Goal: Information Seeking & Learning: Check status

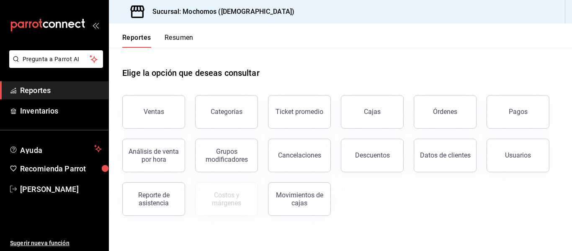
drag, startPoint x: 184, startPoint y: 31, endPoint x: 184, endPoint y: 36, distance: 4.6
click at [184, 33] on div "Reportes Resumen" at bounding box center [151, 35] width 85 height 24
click at [184, 39] on button "Resumen" at bounding box center [179, 40] width 29 height 14
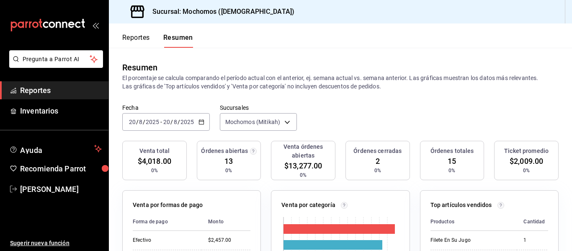
click at [136, 33] on button "Reportes" at bounding box center [136, 40] width 28 height 14
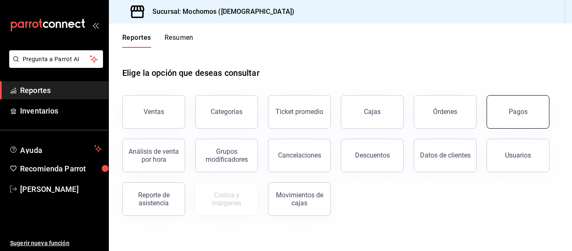
click at [521, 118] on button "Pagos" at bounding box center [518, 111] width 63 height 33
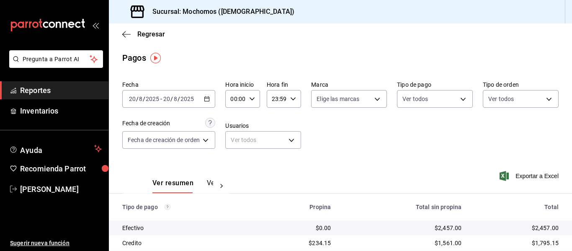
click at [211, 100] on div "[DATE] [DATE] - [DATE] [DATE]" at bounding box center [168, 99] width 93 height 18
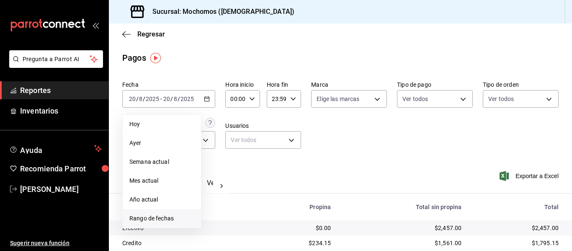
click at [165, 217] on span "Rango de fechas" at bounding box center [161, 218] width 65 height 9
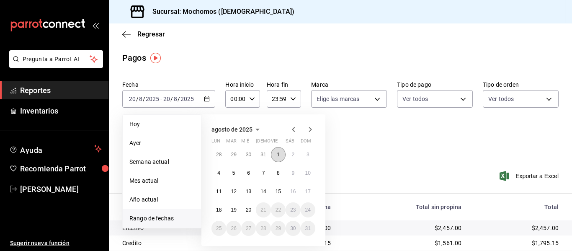
click at [282, 157] on button "1" at bounding box center [278, 154] width 15 height 15
click at [237, 211] on button "19" at bounding box center [233, 209] width 15 height 15
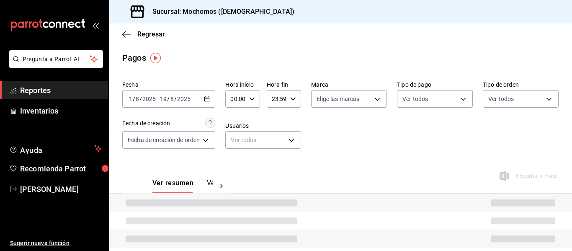
click at [254, 100] on icon "button" at bounding box center [252, 99] width 6 height 6
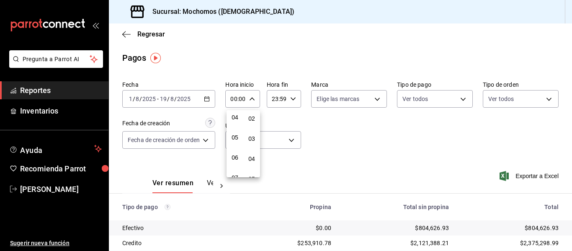
scroll to position [84, 0]
drag, startPoint x: 234, startPoint y: 138, endPoint x: 288, endPoint y: 96, distance: 68.6
click at [234, 137] on span "05" at bounding box center [234, 137] width 3 height 7
type input "05:00"
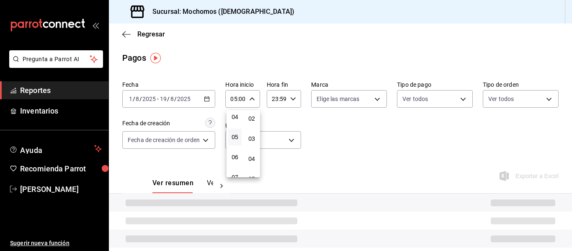
click at [289, 95] on div at bounding box center [286, 125] width 572 height 251
click at [290, 97] on icon "button" at bounding box center [293, 99] width 6 height 6
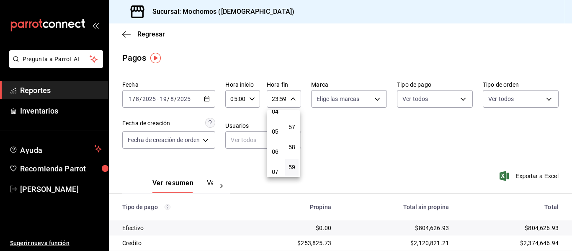
scroll to position [39, 0]
click at [278, 165] on button "04" at bounding box center [274, 162] width 13 height 17
type input "04:59"
click at [319, 141] on div at bounding box center [286, 125] width 572 height 251
click at [124, 33] on icon "button" at bounding box center [126, 35] width 8 height 8
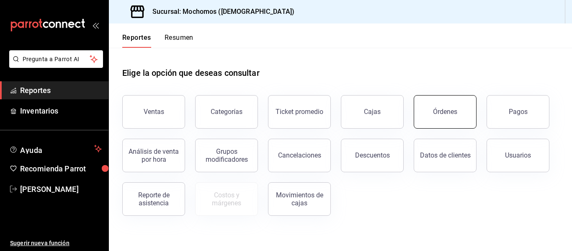
click at [433, 115] on button "Órdenes" at bounding box center [445, 111] width 63 height 33
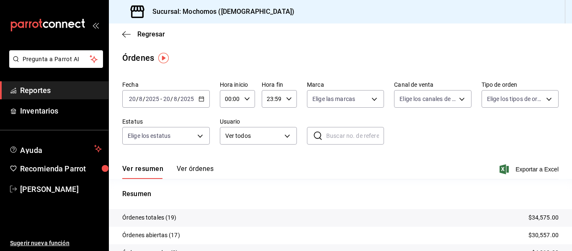
click at [200, 99] on icon "button" at bounding box center [201, 99] width 6 height 6
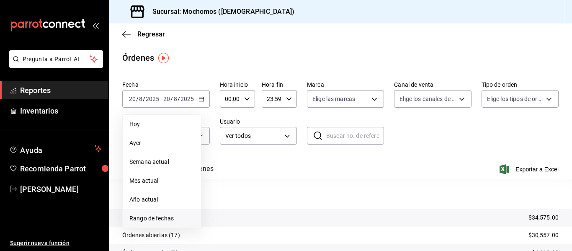
click at [159, 218] on span "Rango de fechas" at bounding box center [161, 218] width 65 height 9
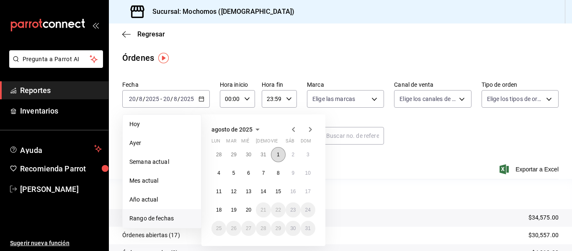
click at [279, 154] on abbr "1" at bounding box center [278, 155] width 3 height 6
drag, startPoint x: 238, startPoint y: 209, endPoint x: 247, endPoint y: 147, distance: 62.6
click at [237, 208] on button "19" at bounding box center [233, 209] width 15 height 15
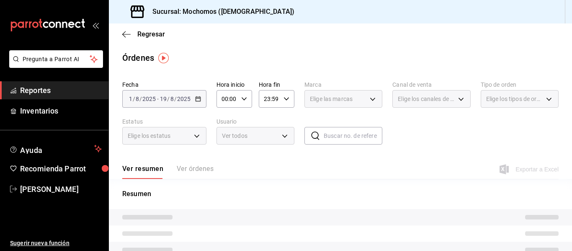
click at [250, 99] on div "00:00 Hora inicio" at bounding box center [234, 99] width 36 height 18
click at [229, 157] on button "04" at bounding box center [225, 158] width 14 height 17
click at [288, 100] on div at bounding box center [286, 125] width 572 height 251
click at [284, 98] on \(Stroke\) "button" at bounding box center [286, 98] width 5 height 3
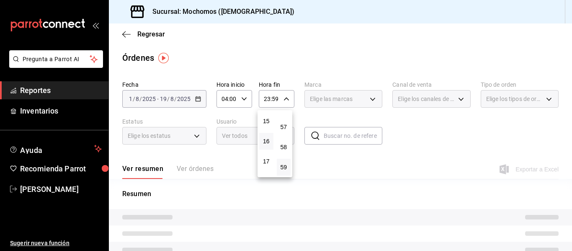
scroll to position [290, 0]
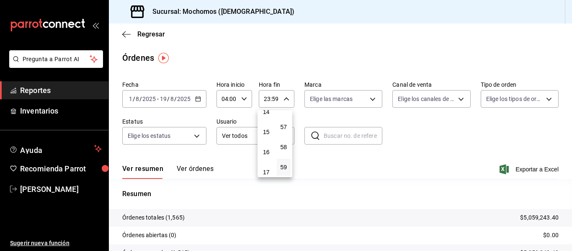
click at [242, 99] on div at bounding box center [286, 125] width 572 height 251
click at [242, 101] on icon "button" at bounding box center [244, 99] width 6 height 6
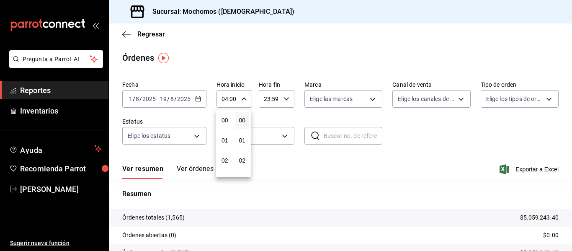
scroll to position [80, 0]
click at [229, 137] on button "05" at bounding box center [225, 140] width 14 height 17
type input "05:00"
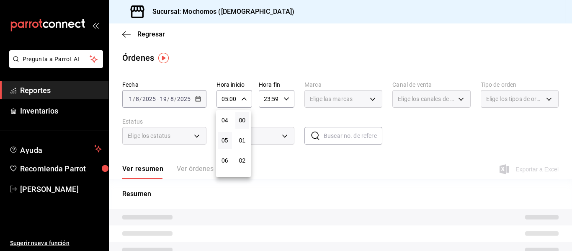
click at [287, 100] on div at bounding box center [286, 125] width 572 height 251
click at [286, 99] on icon "button" at bounding box center [286, 99] width 6 height 6
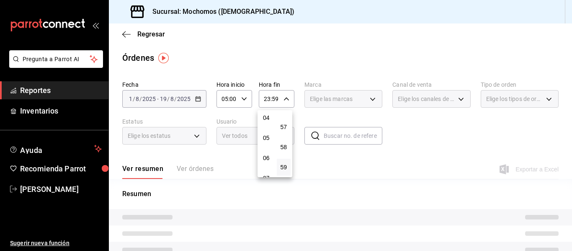
scroll to position [80, 0]
click at [268, 141] on span "05" at bounding box center [266, 140] width 4 height 7
click at [262, 125] on button "04" at bounding box center [266, 120] width 14 height 17
type input "04:59"
click at [216, 71] on div at bounding box center [286, 125] width 572 height 251
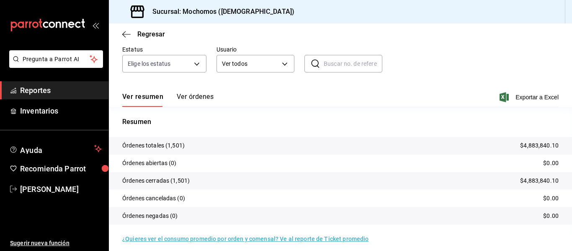
scroll to position [78, 0]
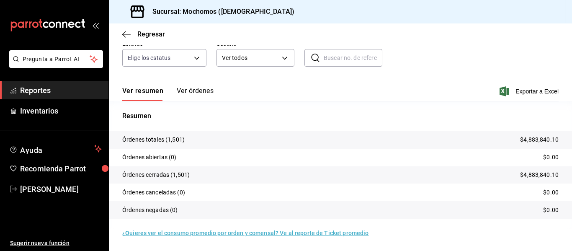
click at [189, 88] on button "Ver órdenes" at bounding box center [195, 94] width 37 height 14
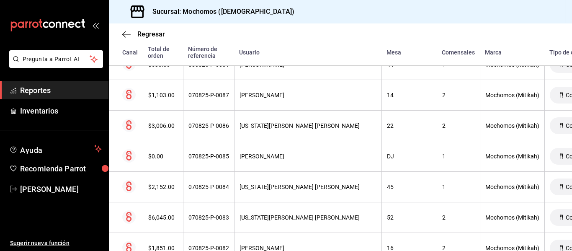
scroll to position [24881, 0]
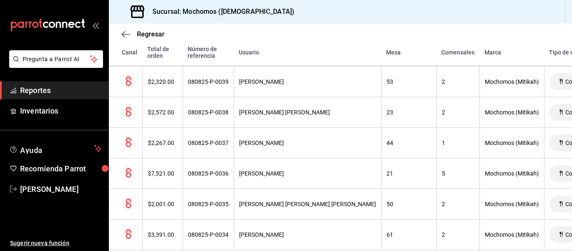
drag, startPoint x: 285, startPoint y: 157, endPoint x: 296, endPoint y: 159, distance: 11.8
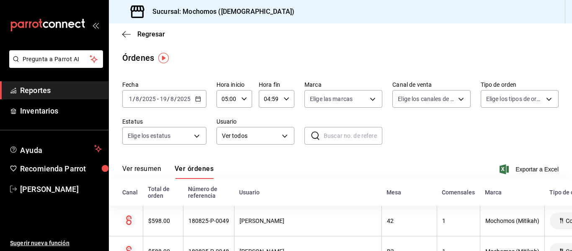
scroll to position [0, 0]
click at [273, 134] on body "Pregunta a Parrot AI Reportes Inventarios Ayuda Recomienda Parrot [PERSON_NAME]…" at bounding box center [286, 125] width 572 height 251
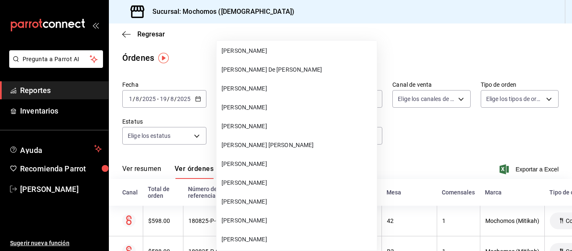
scroll to position [20851, 0]
click at [286, 143] on span "[PERSON_NAME] [PERSON_NAME]" at bounding box center [297, 145] width 152 height 9
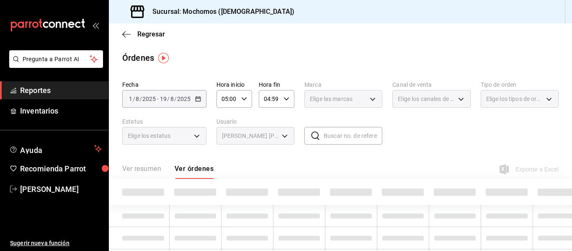
type input "ea04c750-4dfe-49f5-a99c-c040177add53"
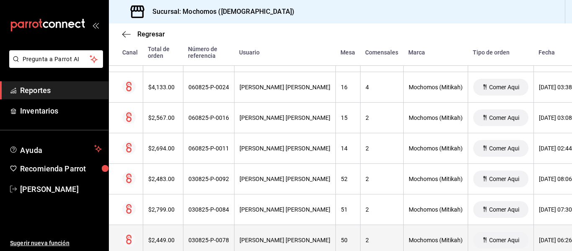
scroll to position [2167, 0]
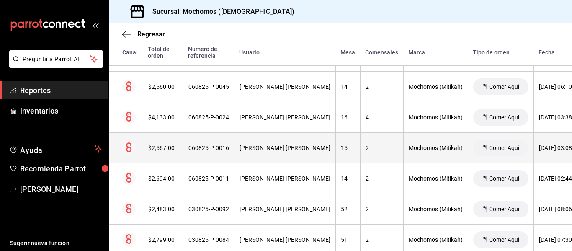
click at [341, 151] on div "15" at bounding box center [348, 147] width 14 height 7
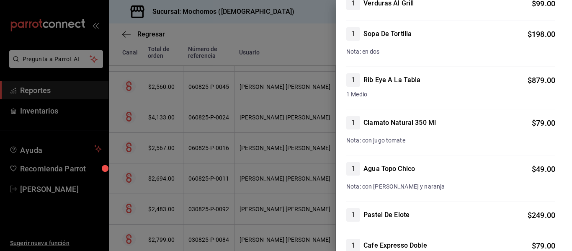
scroll to position [293, 0]
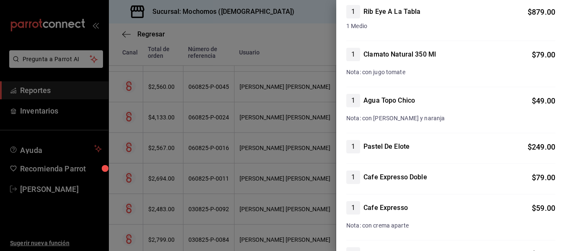
click at [287, 80] on div at bounding box center [286, 125] width 572 height 251
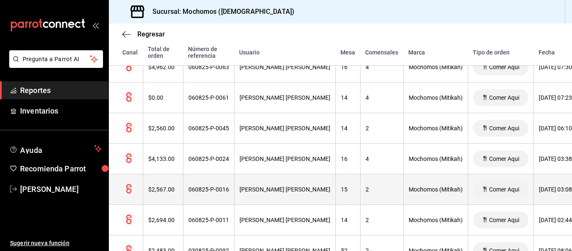
scroll to position [2125, 0]
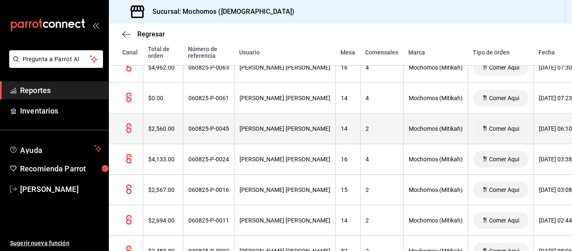
click at [539, 127] on div "[DATE] 06:10 PM" at bounding box center [560, 128] width 43 height 7
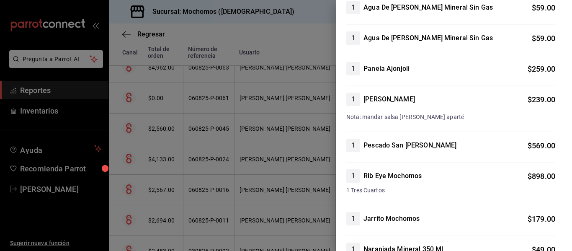
scroll to position [126, 0]
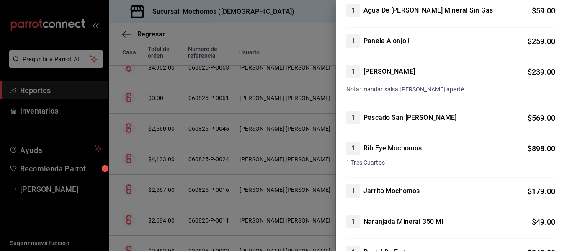
click at [266, 93] on div at bounding box center [286, 125] width 572 height 251
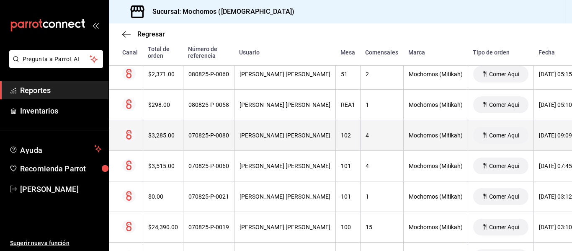
scroll to position [1832, 0]
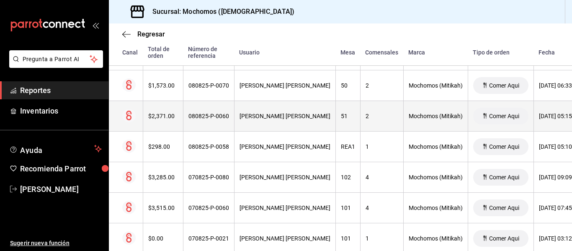
click at [167, 112] on th "$2,371.00" at bounding box center [163, 116] width 40 height 31
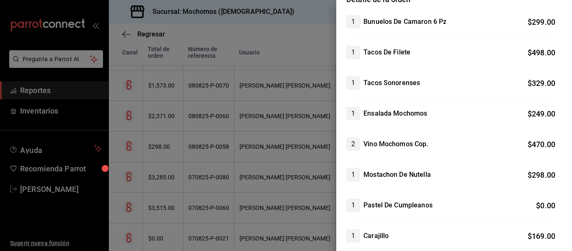
scroll to position [126, 0]
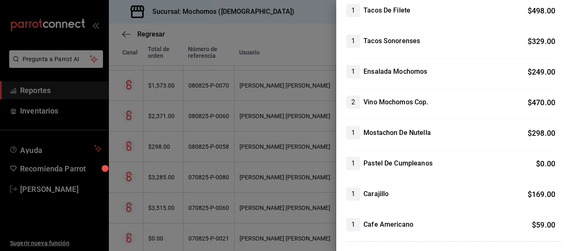
click at [182, 93] on div at bounding box center [286, 125] width 572 height 251
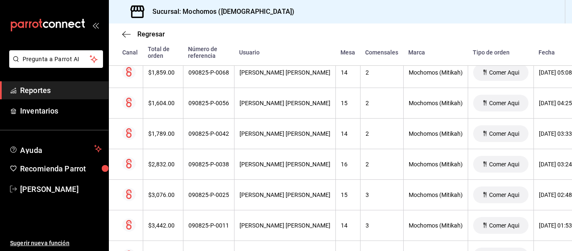
scroll to position [1497, 0]
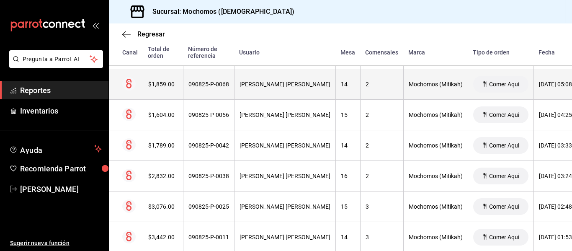
click at [154, 84] on div "$1,859.00" at bounding box center [163, 84] width 30 height 7
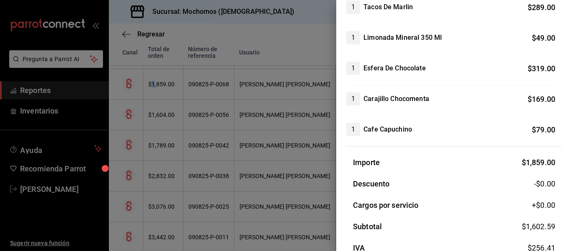
scroll to position [318, 0]
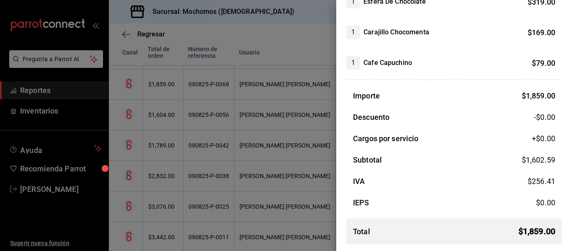
click at [255, 108] on div at bounding box center [286, 125] width 572 height 251
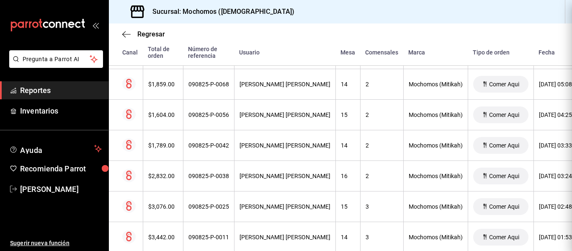
scroll to position [0, 0]
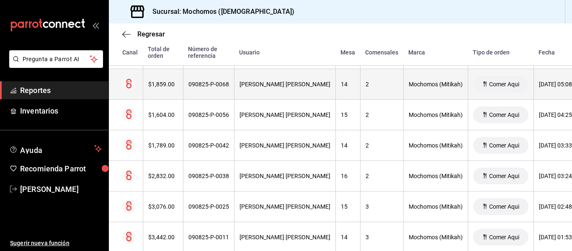
click at [223, 86] on div "090825-P-0068" at bounding box center [208, 84] width 41 height 7
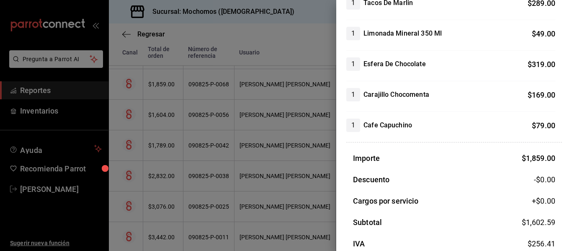
scroll to position [318, 0]
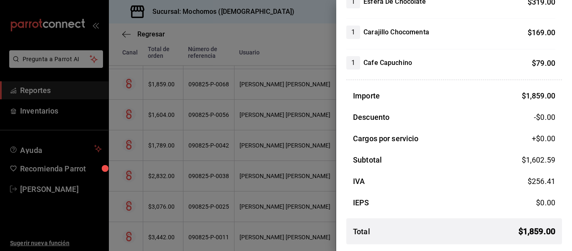
click at [312, 30] on div at bounding box center [286, 125] width 572 height 251
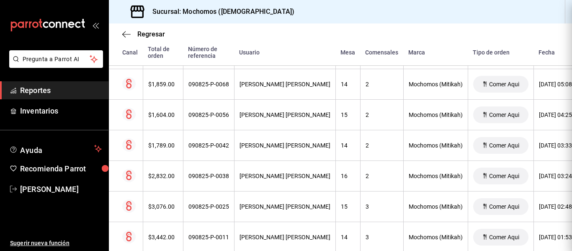
scroll to position [0, 0]
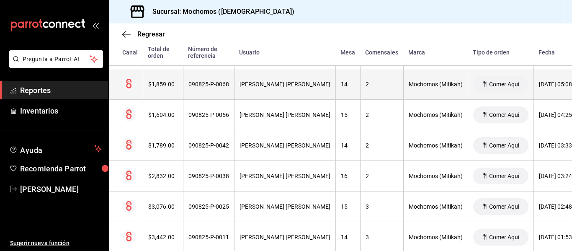
click at [196, 84] on div "090825-P-0068" at bounding box center [208, 84] width 41 height 7
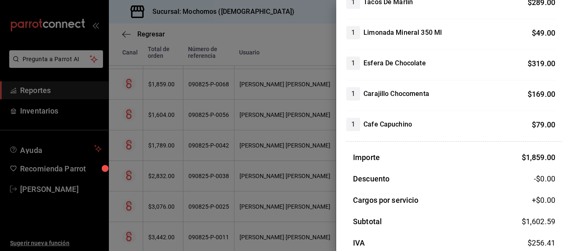
scroll to position [150, 0]
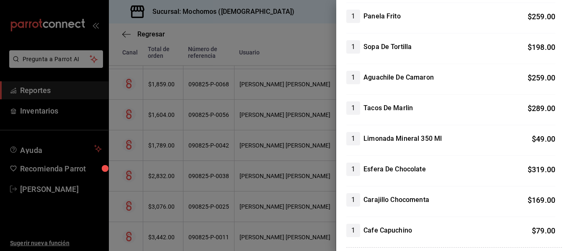
click at [244, 120] on div at bounding box center [286, 125] width 572 height 251
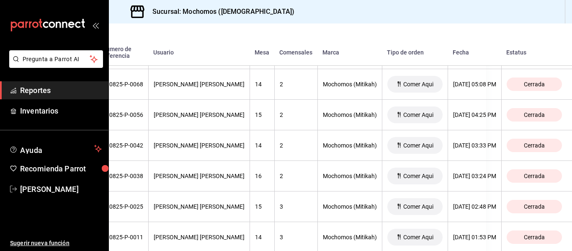
scroll to position [1497, 91]
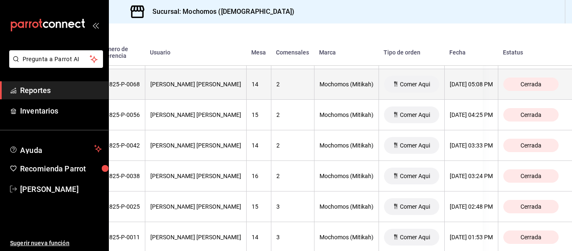
click at [134, 85] on div "090825-P-0068" at bounding box center [119, 84] width 41 height 7
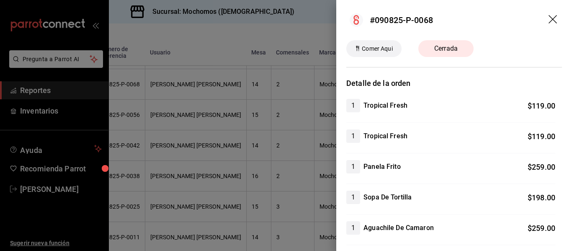
drag, startPoint x: 267, startPoint y: 113, endPoint x: 308, endPoint y: 107, distance: 41.4
click at [267, 113] on div at bounding box center [286, 125] width 572 height 251
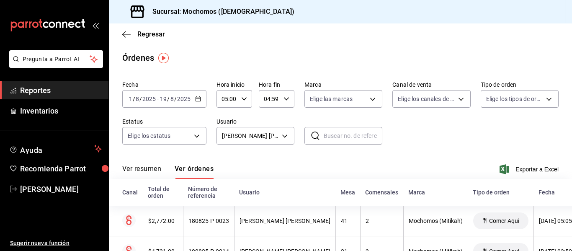
scroll to position [0, 0]
click at [194, 100] on div "[DATE] [DATE] - [DATE] [DATE]" at bounding box center [164, 99] width 84 height 18
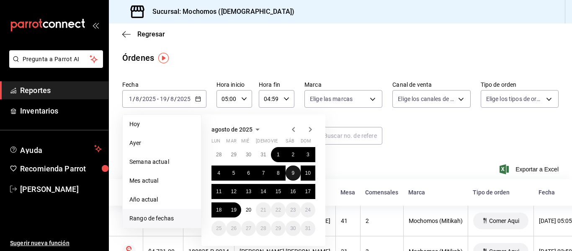
click at [296, 172] on button "9" at bounding box center [293, 172] width 15 height 15
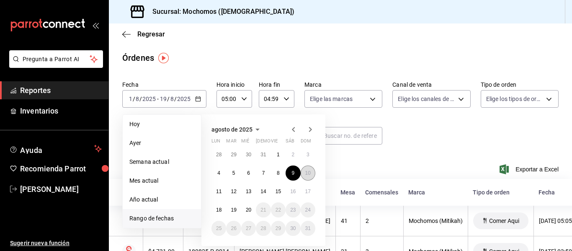
click at [306, 173] on abbr "10" at bounding box center [307, 173] width 5 height 6
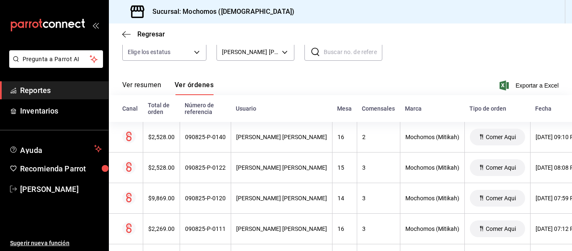
scroll to position [126, 0]
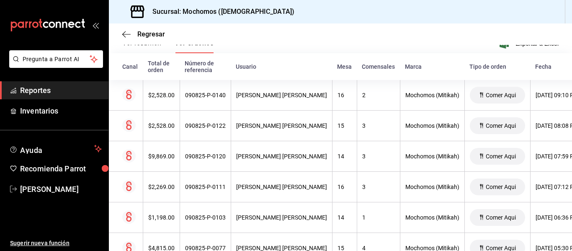
drag, startPoint x: 315, startPoint y: 71, endPoint x: 332, endPoint y: 70, distance: 16.4
click at [332, 71] on th "Mesa" at bounding box center [344, 66] width 25 height 27
click at [337, 70] on div "Mesa" at bounding box center [344, 66] width 15 height 7
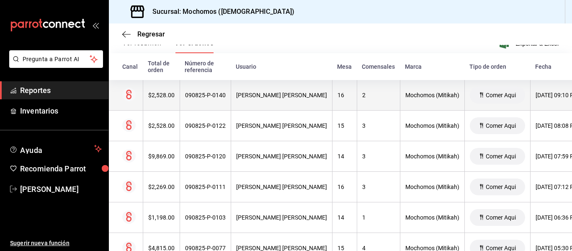
drag, startPoint x: 329, startPoint y: 75, endPoint x: 327, endPoint y: 95, distance: 20.3
click at [329, 82] on table "Canal Total de orden Número de referencia Usuario Mesa Comensales Marca Tipo de…" at bounding box center [383, 251] width 549 height 397
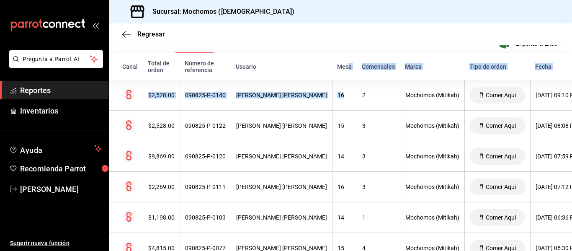
click at [332, 72] on th "Mesa" at bounding box center [344, 66] width 25 height 27
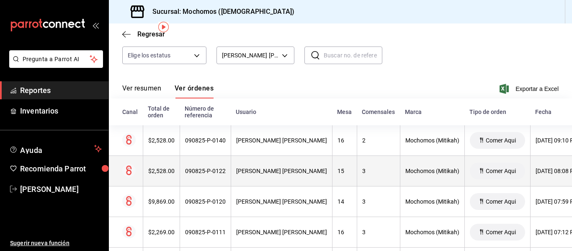
scroll to position [0, 0]
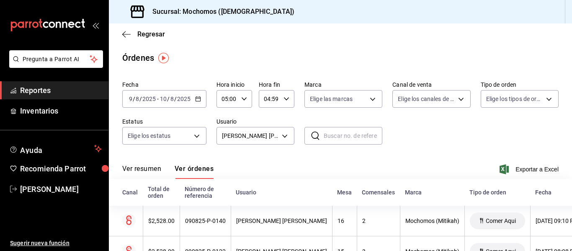
click at [324, 137] on input "text" at bounding box center [353, 135] width 59 height 17
click at [324, 136] on input "p-0068" at bounding box center [353, 135] width 59 height 17
click at [321, 135] on div "​ P-0068 ​" at bounding box center [343, 136] width 78 height 18
click at [324, 137] on input "P-0068" at bounding box center [353, 135] width 59 height 17
type input "090825-P-0068"
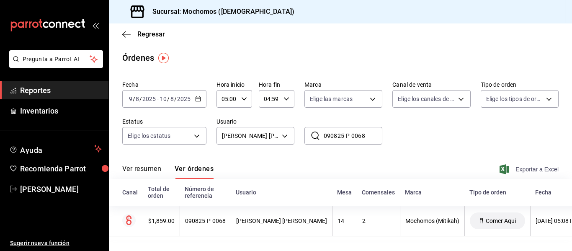
click at [523, 169] on span "Exportar a Excel" at bounding box center [529, 169] width 57 height 10
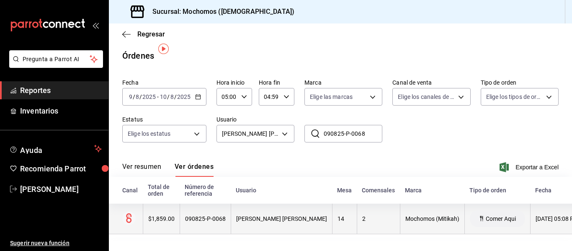
scroll to position [9, 0]
click at [297, 215] on div "[PERSON_NAME] [PERSON_NAME]" at bounding box center [281, 218] width 91 height 7
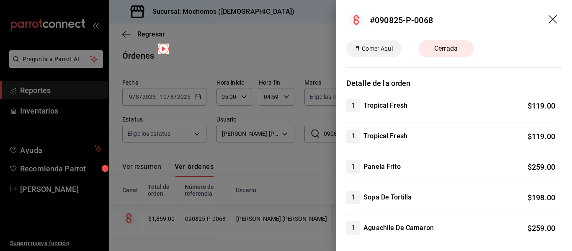
drag, startPoint x: 548, startPoint y: 15, endPoint x: 512, endPoint y: 65, distance: 62.6
click at [548, 15] on header "#090825-P-0068" at bounding box center [454, 20] width 236 height 40
click at [548, 15] on icon "drag" at bounding box center [553, 20] width 10 height 10
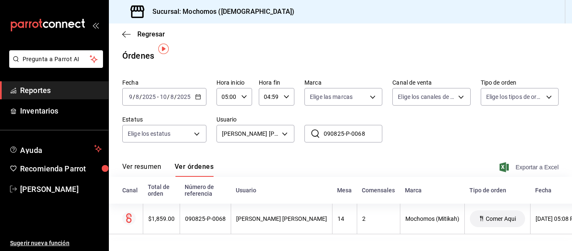
click at [505, 162] on span "Exportar a Excel" at bounding box center [529, 167] width 57 height 10
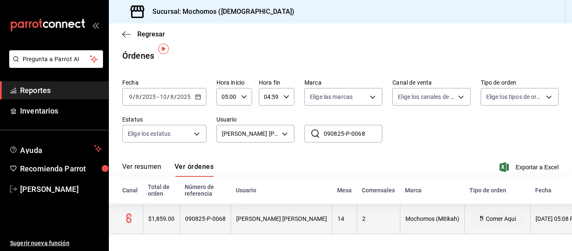
click at [332, 203] on th "14" at bounding box center [344, 218] width 25 height 31
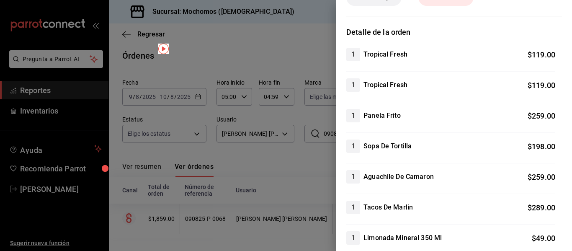
scroll to position [0, 0]
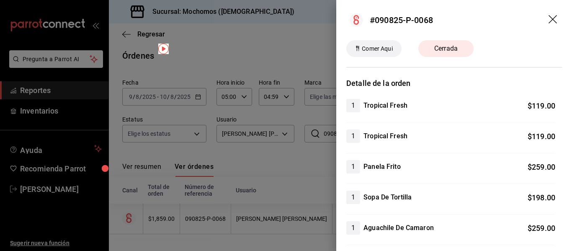
click at [394, 53] on div "Comer Aqui" at bounding box center [373, 48] width 55 height 17
click at [369, 102] on h4 "Tropical Fresh" at bounding box center [385, 105] width 44 height 10
drag, startPoint x: 438, startPoint y: 18, endPoint x: 362, endPoint y: 20, distance: 75.8
click at [362, 20] on header "#090825-P-0068" at bounding box center [454, 20] width 236 height 40
click at [253, 76] on div at bounding box center [286, 125] width 572 height 251
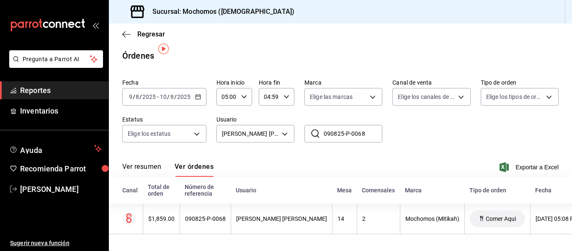
scroll to position [9, 0]
click at [530, 162] on span "Exportar a Excel" at bounding box center [529, 167] width 57 height 10
click at [363, 125] on input "090825-P-0068" at bounding box center [353, 133] width 59 height 17
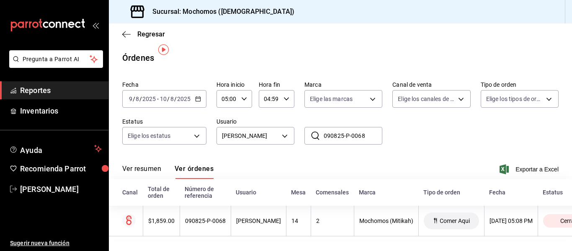
scroll to position [9, 0]
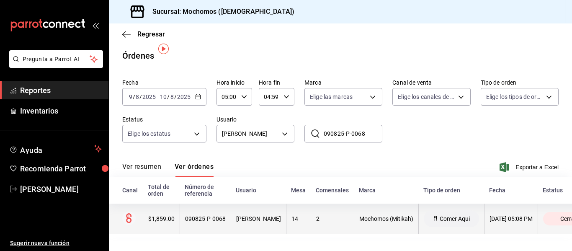
click at [409, 206] on th "Mochomos (Mitikah)" at bounding box center [386, 218] width 64 height 31
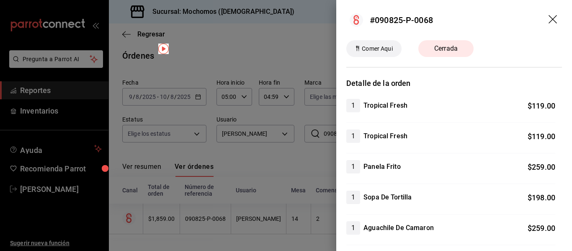
click at [285, 206] on div at bounding box center [286, 125] width 572 height 251
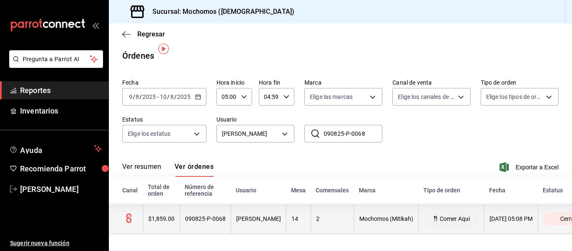
drag, startPoint x: 286, startPoint y: 205, endPoint x: 250, endPoint y: 204, distance: 36.0
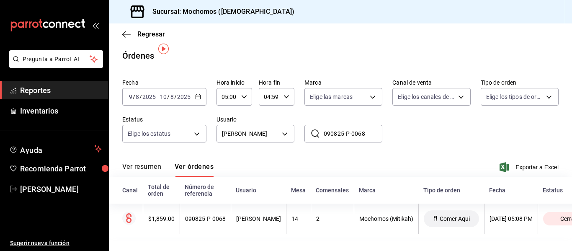
drag, startPoint x: 250, startPoint y: 204, endPoint x: 510, endPoint y: 155, distance: 264.2
click at [510, 162] on span "Exportar a Excel" at bounding box center [529, 167] width 57 height 10
click at [57, 92] on span "Reportes" at bounding box center [61, 90] width 82 height 11
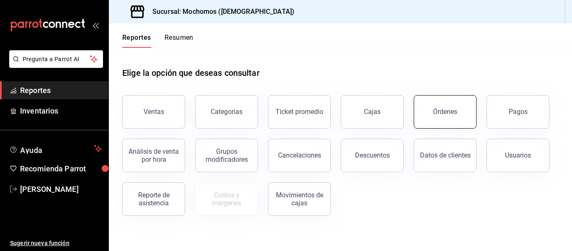
click at [433, 111] on button "Órdenes" at bounding box center [445, 111] width 63 height 33
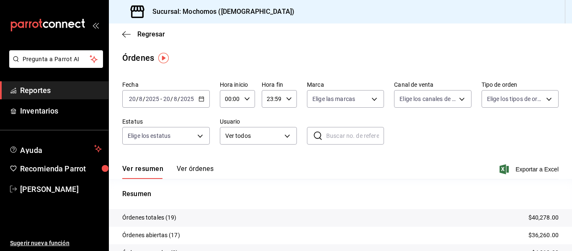
click at [341, 128] on input "text" at bounding box center [355, 135] width 58 height 17
drag, startPoint x: 351, startPoint y: 134, endPoint x: 358, endPoint y: 134, distance: 7.1
click at [351, 134] on input "text" at bounding box center [355, 135] width 58 height 17
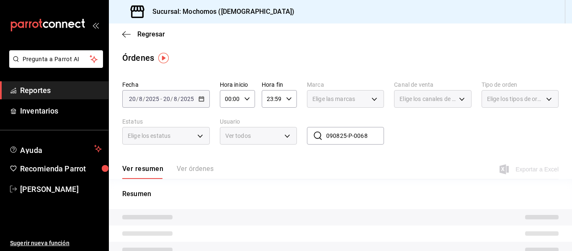
type input "090825-P-0068"
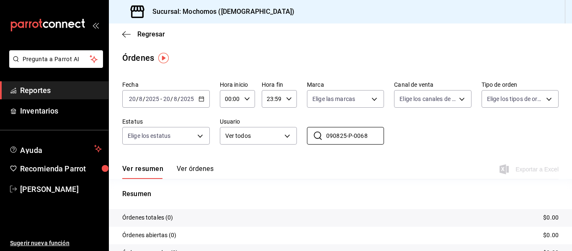
click at [202, 100] on icon "button" at bounding box center [201, 99] width 6 height 6
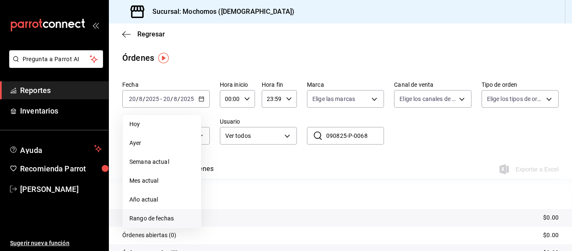
click at [175, 218] on span "Rango de fechas" at bounding box center [161, 218] width 65 height 9
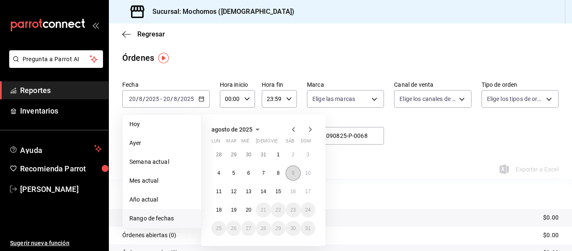
click at [293, 173] on abbr "9" at bounding box center [292, 173] width 3 height 6
click at [304, 174] on button "10" at bounding box center [308, 172] width 15 height 15
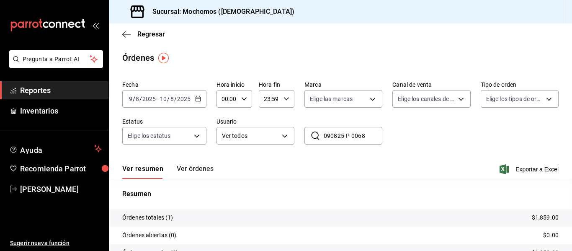
click at [244, 100] on icon "button" at bounding box center [244, 99] width 6 height 6
click at [377, 118] on div at bounding box center [286, 125] width 572 height 251
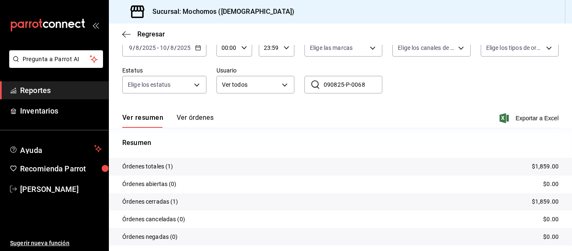
scroll to position [36, 0]
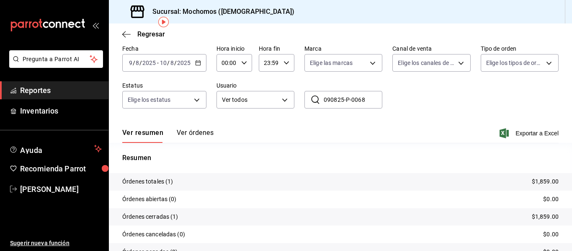
drag, startPoint x: 198, startPoint y: 134, endPoint x: 226, endPoint y: 129, distance: 28.4
click at [197, 134] on button "Ver órdenes" at bounding box center [195, 136] width 37 height 14
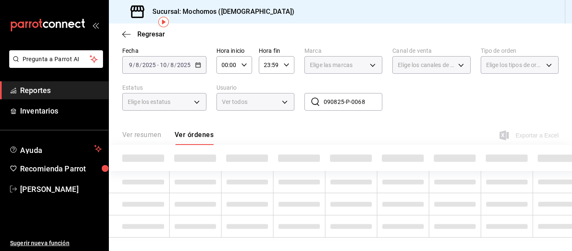
scroll to position [9, 0]
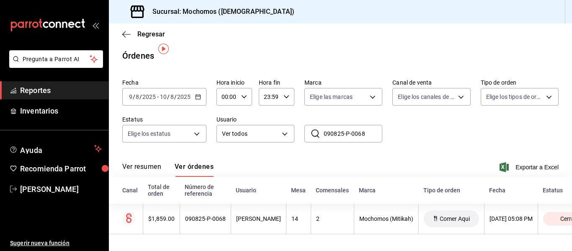
click at [549, 162] on span "Exportar a Excel" at bounding box center [529, 167] width 57 height 10
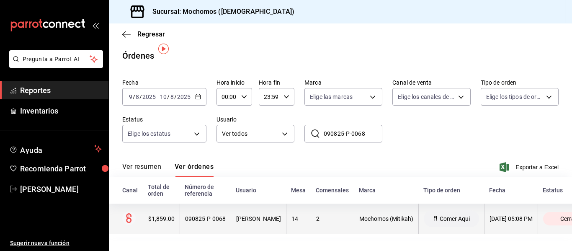
click at [306, 215] on div "14" at bounding box center [298, 218] width 14 height 7
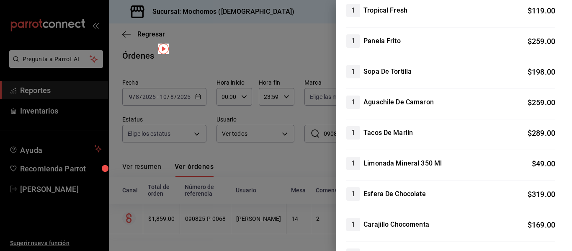
scroll to position [318, 0]
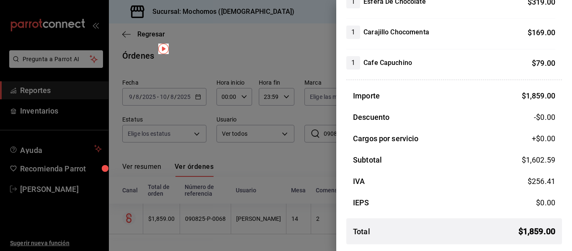
click at [288, 152] on div at bounding box center [286, 125] width 572 height 251
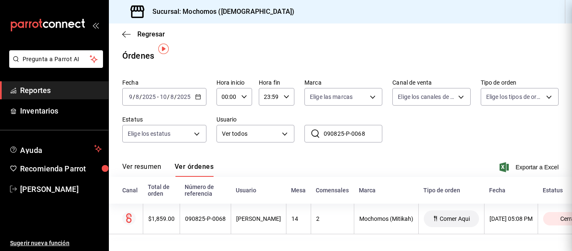
scroll to position [0, 0]
click at [197, 95] on \(Stroke\) "button" at bounding box center [198, 97] width 5 height 5
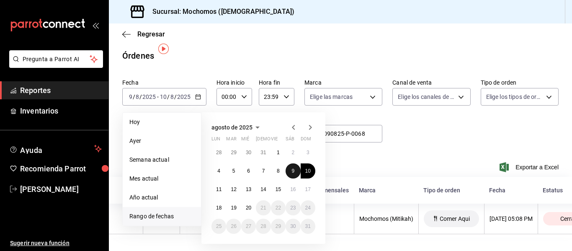
click at [295, 163] on button "9" at bounding box center [293, 170] width 15 height 15
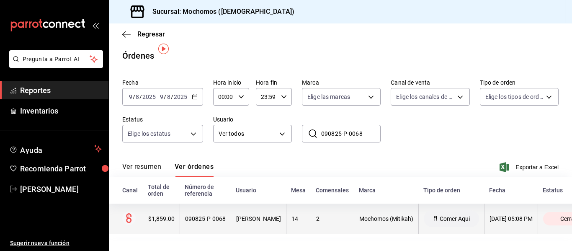
click at [311, 209] on th "14" at bounding box center [298, 218] width 25 height 31
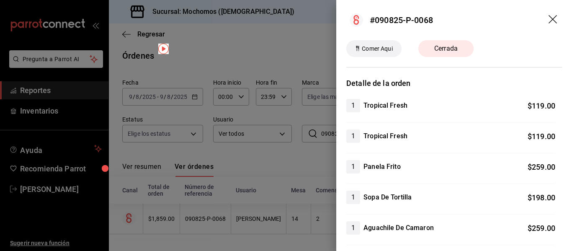
click at [312, 205] on div at bounding box center [286, 125] width 572 height 251
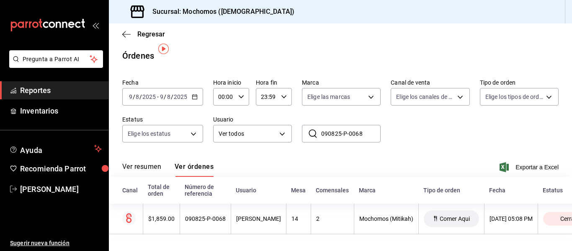
click at [518, 162] on span "Exportar a Excel" at bounding box center [529, 167] width 57 height 10
click at [88, 87] on span "Reportes" at bounding box center [61, 90] width 82 height 11
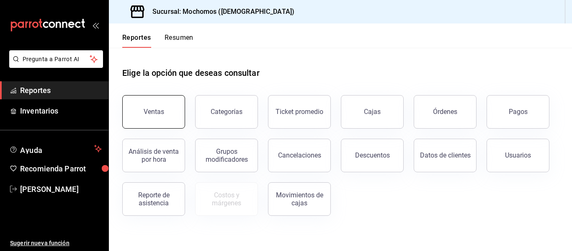
click at [150, 119] on button "Ventas" at bounding box center [153, 111] width 63 height 33
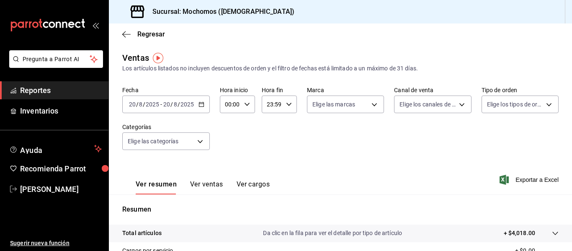
click at [68, 87] on span "Reportes" at bounding box center [61, 90] width 82 height 11
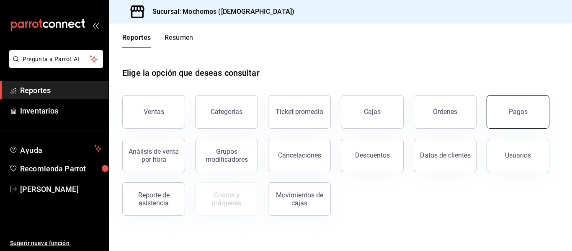
click at [508, 102] on button "Pagos" at bounding box center [518, 111] width 63 height 33
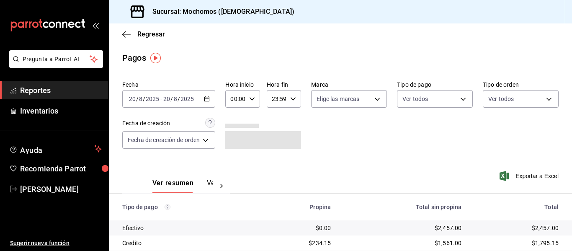
click at [209, 98] on \(Stroke\) "button" at bounding box center [207, 98] width 5 height 0
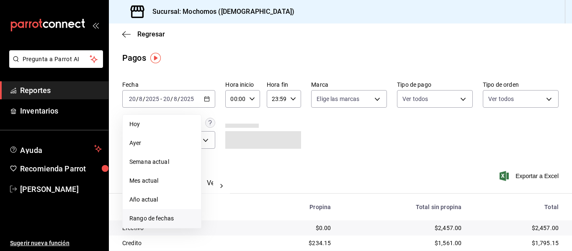
click at [183, 211] on li "Rango de fechas" at bounding box center [162, 218] width 78 height 19
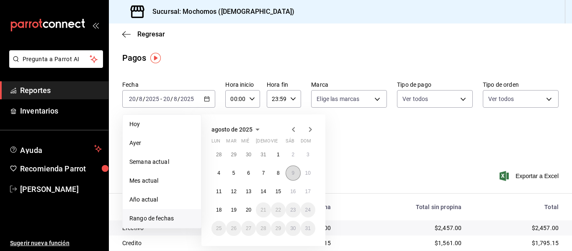
click at [287, 173] on button "9" at bounding box center [293, 172] width 15 height 15
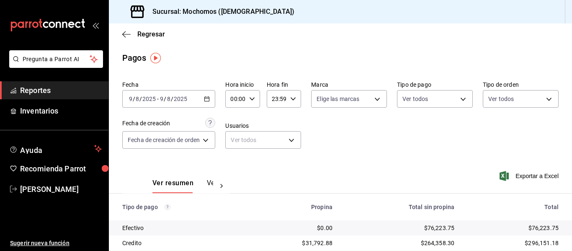
click at [255, 103] on div "00:00 Hora inicio" at bounding box center [242, 99] width 34 height 18
click at [230, 162] on button "02" at bounding box center [234, 160] width 13 height 17
type input "02:00"
click at [316, 138] on div at bounding box center [286, 125] width 572 height 251
click at [91, 93] on span "Reportes" at bounding box center [61, 90] width 82 height 11
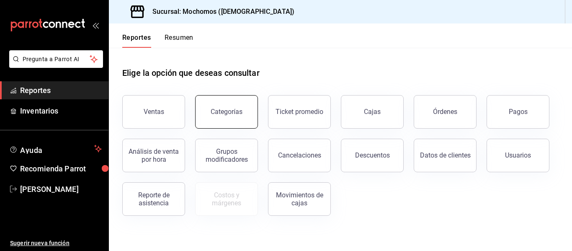
click at [211, 111] on button "Categorías" at bounding box center [226, 111] width 63 height 33
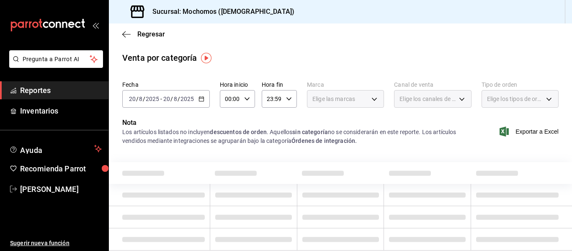
click at [198, 97] on icon "button" at bounding box center [201, 99] width 6 height 6
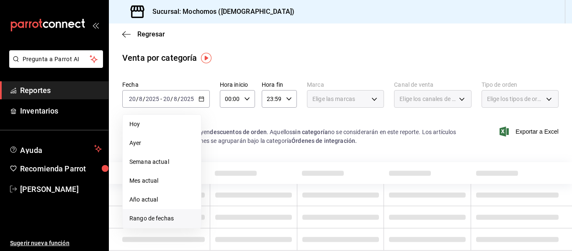
click at [167, 213] on li "Rango de fechas" at bounding box center [162, 218] width 78 height 19
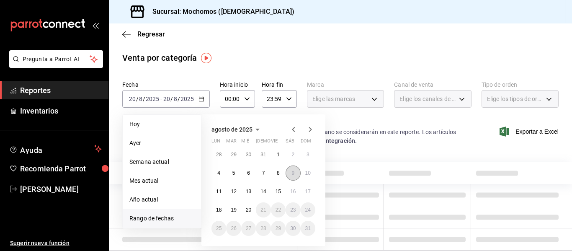
click at [288, 173] on button "9" at bounding box center [293, 172] width 15 height 15
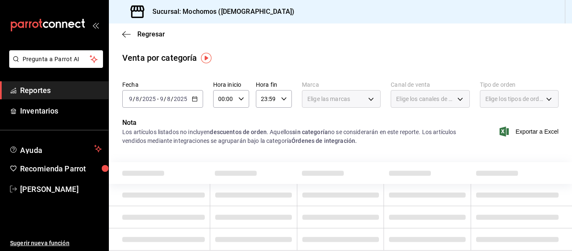
click at [242, 99] on icon "button" at bounding box center [241, 99] width 6 height 6
click at [221, 157] on button "02" at bounding box center [221, 160] width 14 height 17
type input "02:00"
click at [300, 131] on div at bounding box center [286, 125] width 572 height 251
click at [62, 94] on span "Reportes" at bounding box center [61, 90] width 82 height 11
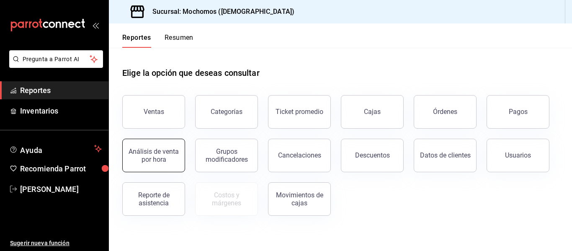
click at [170, 153] on div "Análisis de venta por hora" at bounding box center [154, 155] width 52 height 16
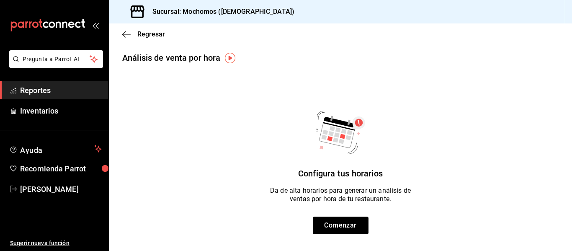
click at [47, 80] on li "Pregunta a Parrot AI" at bounding box center [54, 65] width 102 height 31
click at [57, 86] on span "Reportes" at bounding box center [61, 90] width 82 height 11
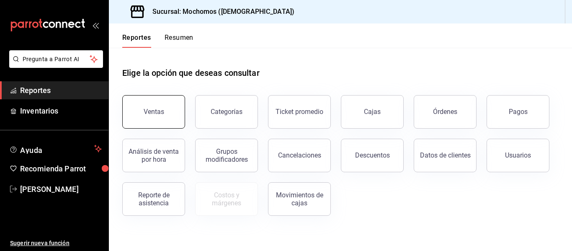
click at [160, 116] on button "Ventas" at bounding box center [153, 111] width 63 height 33
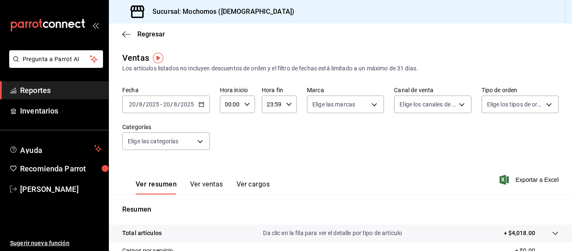
click at [202, 106] on icon "button" at bounding box center [201, 104] width 6 height 6
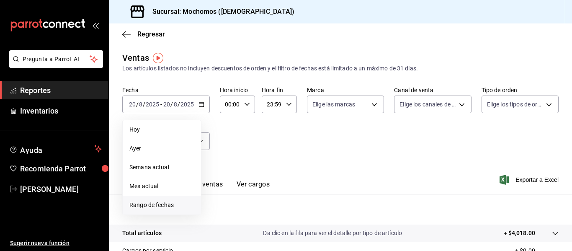
click at [175, 203] on span "Rango de fechas" at bounding box center [161, 205] width 65 height 9
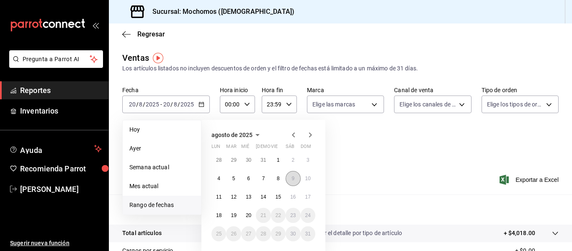
click at [299, 175] on button "9" at bounding box center [293, 178] width 15 height 15
click at [297, 175] on button "9" at bounding box center [293, 178] width 15 height 15
click at [409, 178] on div "Ver resumen Ver ventas Ver cargos Exportar a Excel" at bounding box center [340, 177] width 463 height 34
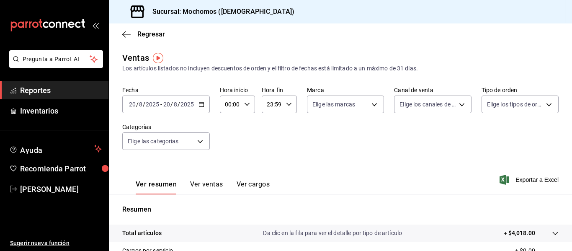
click at [201, 105] on icon "button" at bounding box center [201, 104] width 6 height 6
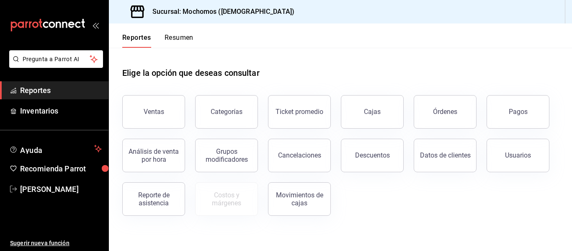
click at [88, 84] on link "Reportes" at bounding box center [54, 90] width 108 height 18
click at [139, 106] on button "Ventas" at bounding box center [153, 111] width 63 height 33
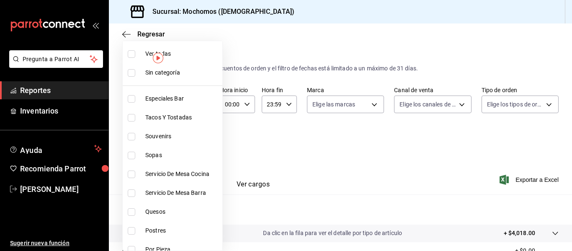
click at [203, 142] on body "Pregunta a Parrot AI Reportes Inventarios Ayuda Recomienda Parrot Adriana Sanch…" at bounding box center [286, 125] width 572 height 251
click at [203, 142] on li "Souvenirs" at bounding box center [173, 136] width 100 height 19
type input "7ee7a55d-f080-4793-9f2c-cb3637ee3808"
checkbox input "true"
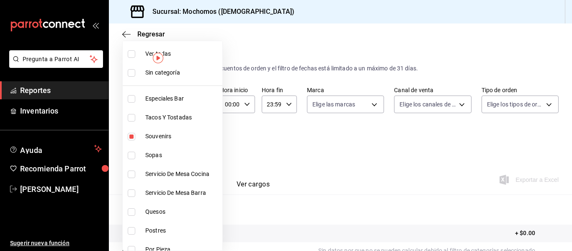
click at [208, 137] on span "Souvenirs" at bounding box center [182, 136] width 74 height 9
checkbox input "false"
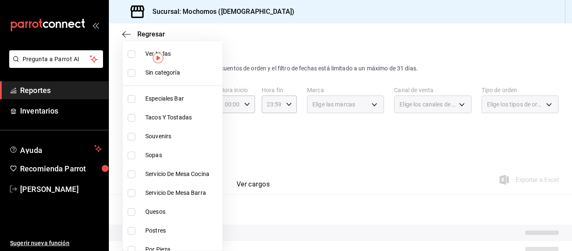
click at [281, 147] on div at bounding box center [286, 125] width 572 height 251
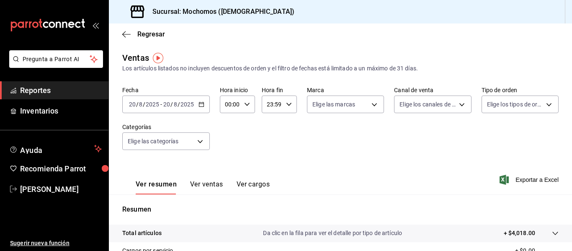
click at [196, 103] on div "2025-08-20 20 / 8 / 2025 - 2025-08-20 20 / 8 / 2025" at bounding box center [166, 104] width 88 height 18
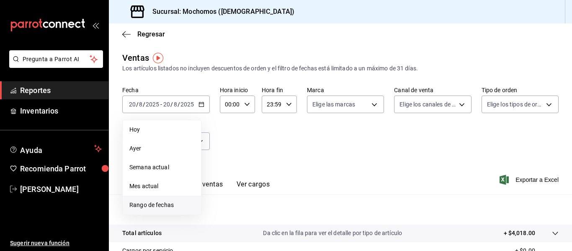
click at [175, 198] on li "Rango de fechas" at bounding box center [162, 205] width 78 height 19
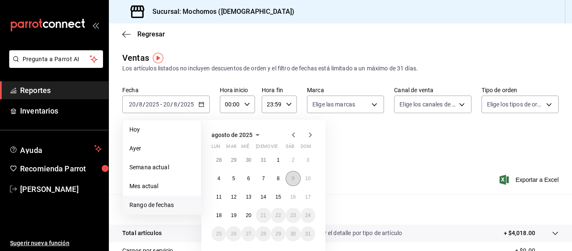
click at [293, 181] on button "9" at bounding box center [293, 178] width 15 height 15
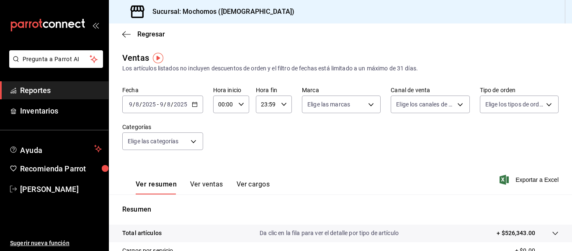
click at [232, 103] on input "00:00" at bounding box center [224, 104] width 22 height 17
click at [224, 139] on span "05" at bounding box center [221, 142] width 4 height 7
type input "05:00"
click at [307, 137] on div at bounding box center [286, 125] width 572 height 251
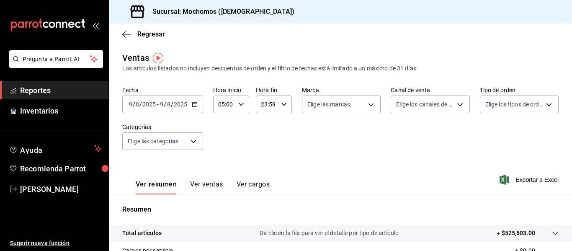
click at [219, 181] on button "Ver ventas" at bounding box center [206, 187] width 33 height 14
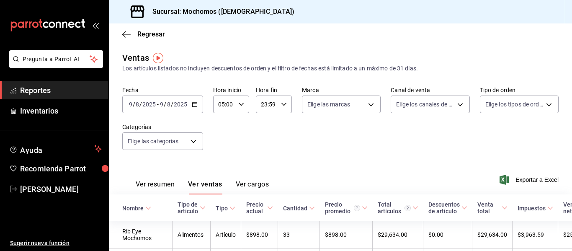
click at [246, 185] on button "Ver cargos" at bounding box center [252, 187] width 33 height 14
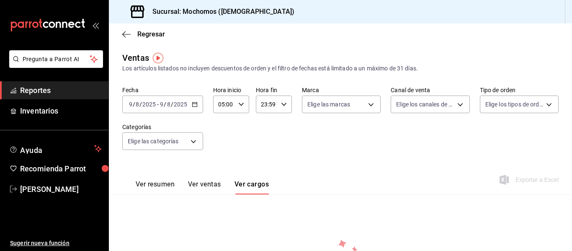
click at [193, 107] on \(Stroke\) "button" at bounding box center [194, 104] width 5 height 5
click at [41, 92] on span "Reportes" at bounding box center [61, 90] width 82 height 11
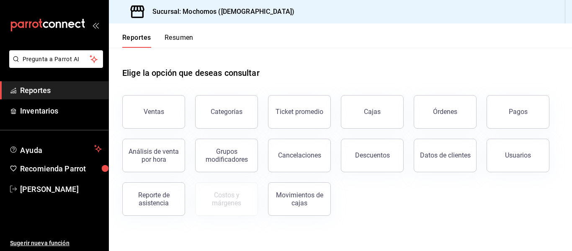
click at [435, 101] on button "Órdenes" at bounding box center [445, 111] width 63 height 33
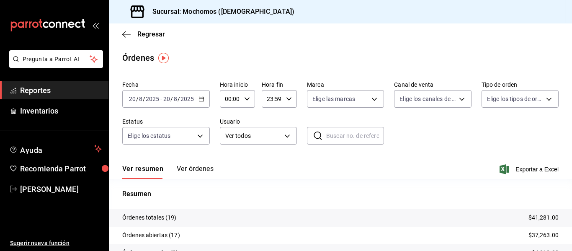
click at [199, 100] on icon "button" at bounding box center [201, 99] width 6 height 6
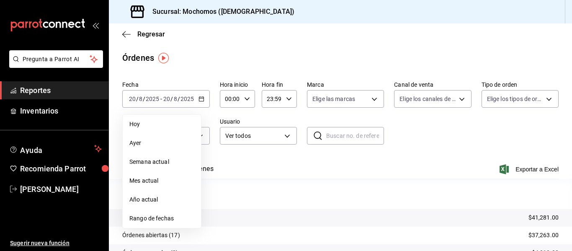
click at [135, 214] on span "Rango de fechas" at bounding box center [161, 218] width 65 height 9
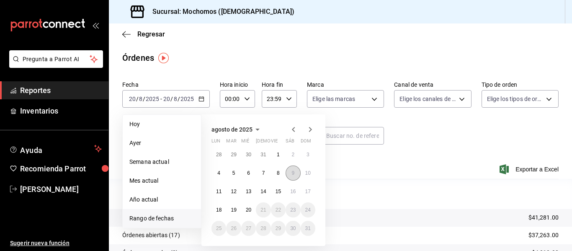
click at [289, 172] on button "9" at bounding box center [293, 172] width 15 height 15
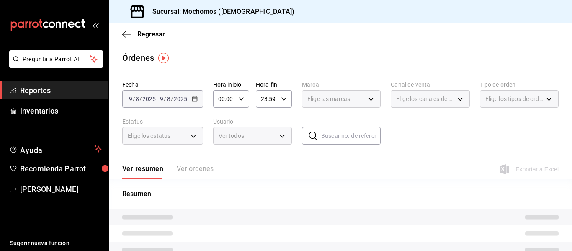
click at [240, 93] on div "00:00 Hora inicio" at bounding box center [231, 99] width 36 height 18
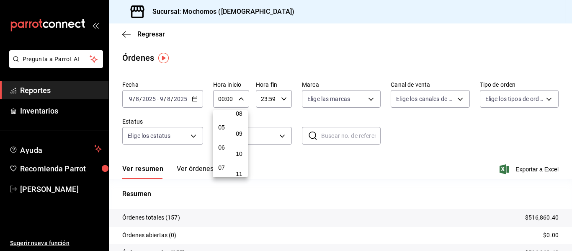
scroll to position [84, 0]
click at [221, 139] on span "05" at bounding box center [221, 137] width 4 height 7
type input "05:00"
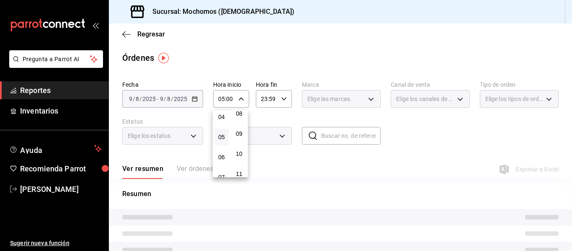
click at [375, 168] on div at bounding box center [286, 125] width 572 height 251
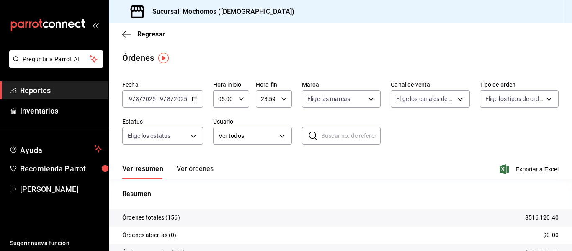
drag, startPoint x: 426, startPoint y: 157, endPoint x: 420, endPoint y: 151, distance: 8.9
click at [426, 157] on div "Ver resumen Ver órdenes Exportar a Excel" at bounding box center [340, 166] width 436 height 24
click at [268, 132] on body "Pregunta a Parrot AI Reportes Inventarios Ayuda Recomienda Parrot Adriana Sanch…" at bounding box center [286, 125] width 572 height 251
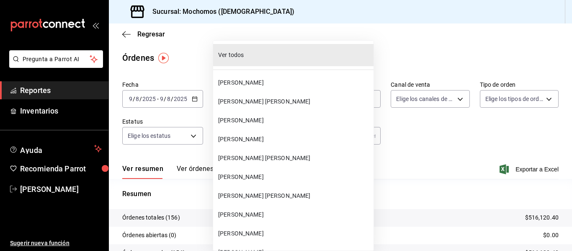
click at [452, 175] on div at bounding box center [286, 125] width 572 height 251
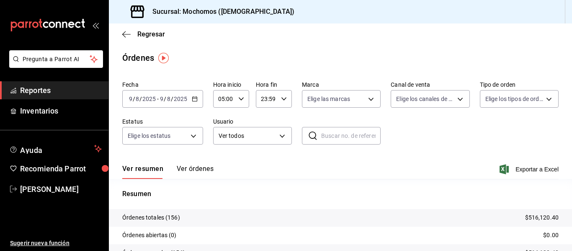
click at [372, 140] on input "text" at bounding box center [350, 135] width 59 height 17
type input "090825-P-0068"
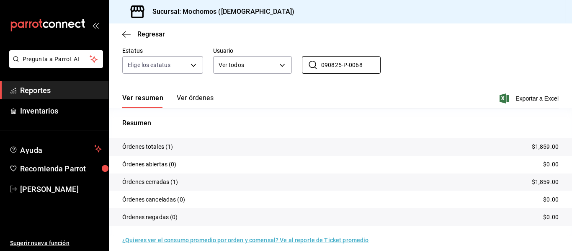
scroll to position [78, 0]
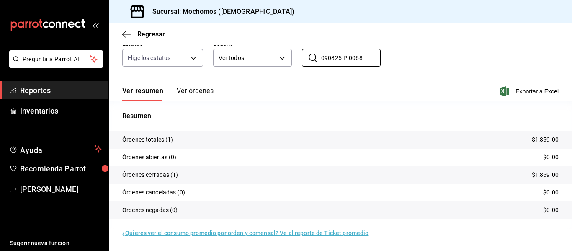
click at [547, 200] on tr "Órdenes canceladas (0) $0.00" at bounding box center [340, 192] width 463 height 18
click at [532, 139] on p "$1,859.00" at bounding box center [545, 139] width 27 height 9
click at [192, 92] on button "Ver órdenes" at bounding box center [195, 94] width 37 height 14
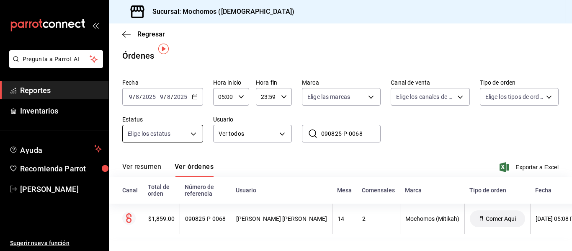
scroll to position [9, 0]
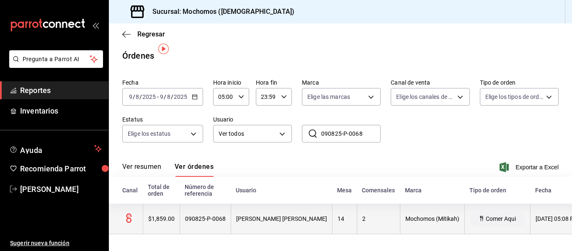
click at [508, 208] on th "Comer Aqui" at bounding box center [497, 218] width 66 height 31
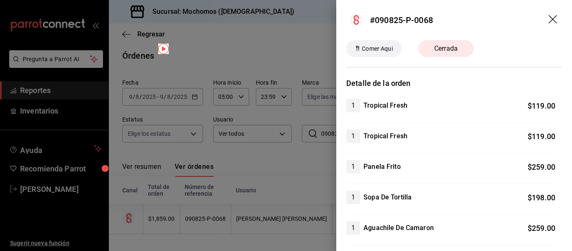
click at [541, 24] on header "#090825-P-0068" at bounding box center [454, 20] width 236 height 40
click at [548, 19] on icon "drag" at bounding box center [553, 20] width 10 height 10
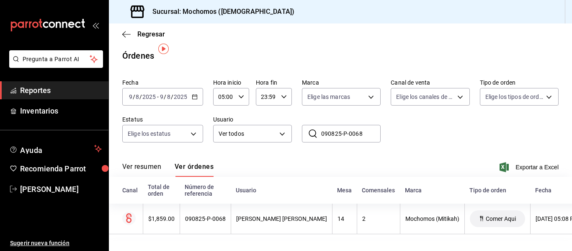
click at [527, 154] on div "Ver resumen Ver órdenes Exportar a Excel" at bounding box center [340, 164] width 436 height 24
click at [527, 162] on span "Exportar a Excel" at bounding box center [529, 167] width 57 height 10
click at [158, 34] on span "Regresar" at bounding box center [151, 34] width 28 height 8
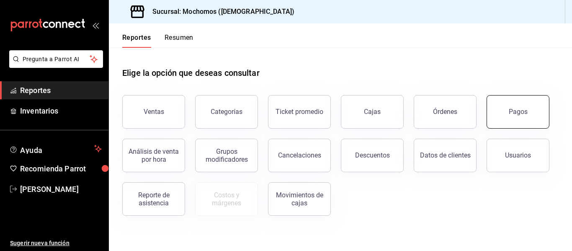
click at [523, 112] on div "Pagos" at bounding box center [518, 112] width 19 height 8
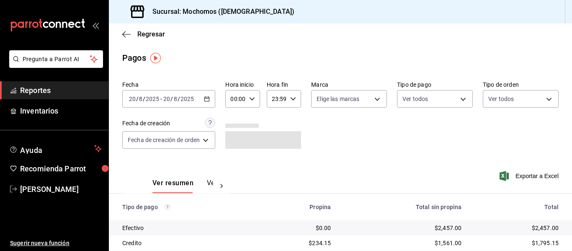
click at [260, 101] on div "Hora inicio 00:00 Hora inicio Hora fin 23:59 Hora fin" at bounding box center [263, 94] width 76 height 27
click at [253, 100] on icon "button" at bounding box center [252, 99] width 6 height 6
click at [238, 138] on button "05" at bounding box center [234, 137] width 13 height 17
type input "05:00"
